Goal: Find specific page/section: Find specific page/section

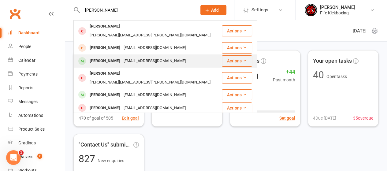
type input "[PERSON_NAME]"
click at [119, 57] on div "[PERSON_NAME]" at bounding box center [105, 61] width 34 height 9
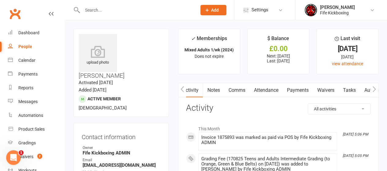
drag, startPoint x: 307, startPoint y: 87, endPoint x: 304, endPoint y: 86, distance: 3.8
click at [307, 87] on link "Payments" at bounding box center [298, 90] width 30 height 14
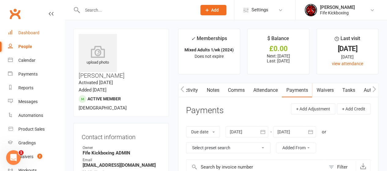
click at [25, 39] on link "Dashboard" at bounding box center [36, 33] width 57 height 14
